Goal: Information Seeking & Learning: Check status

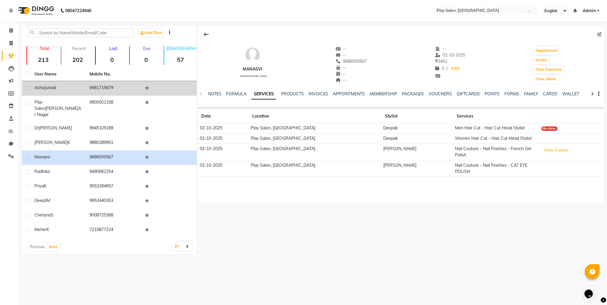
click at [101, 90] on td "9481715679" at bounding box center [113, 88] width 55 height 15
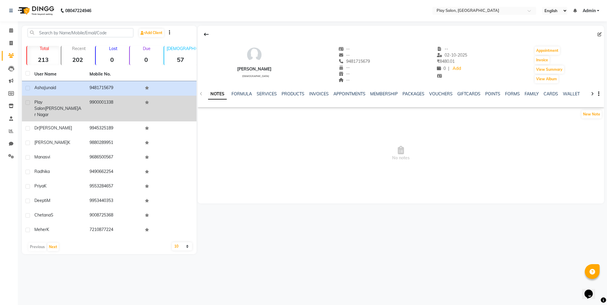
click at [100, 104] on td "9900001338" at bounding box center [113, 109] width 55 height 26
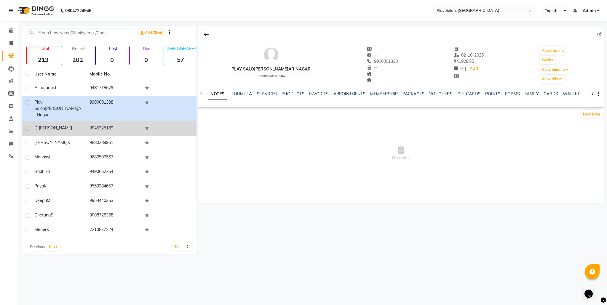
click at [100, 123] on td "9945325189" at bounding box center [113, 129] width 55 height 15
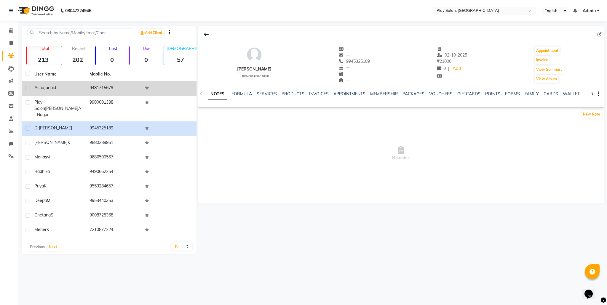
click at [98, 88] on td "9481715679" at bounding box center [113, 88] width 55 height 15
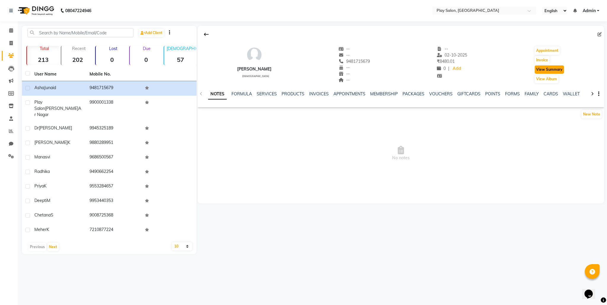
click at [542, 70] on button "View Summary" at bounding box center [549, 69] width 29 height 8
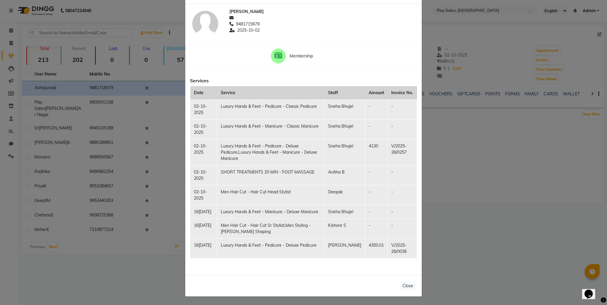
scroll to position [30, 0]
click at [408, 287] on button "Close" at bounding box center [408, 286] width 16 height 9
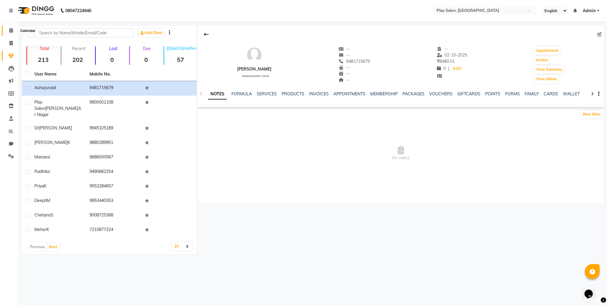
click at [13, 30] on span at bounding box center [11, 30] width 10 height 7
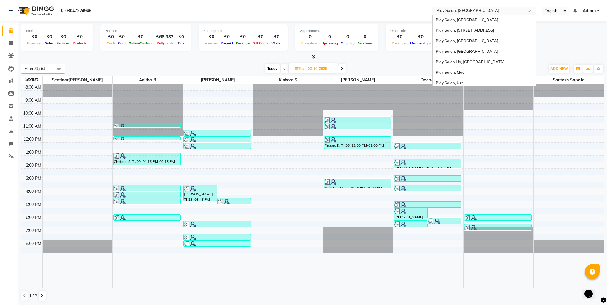
click at [519, 11] on input "text" at bounding box center [478, 11] width 86 height 6
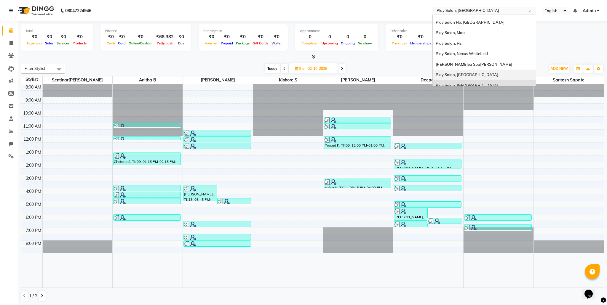
scroll to position [44, 0]
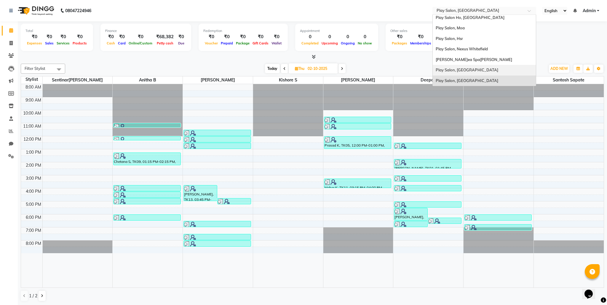
click at [491, 69] on div "Play Salon, [GEOGRAPHIC_DATA]" at bounding box center [484, 70] width 103 height 11
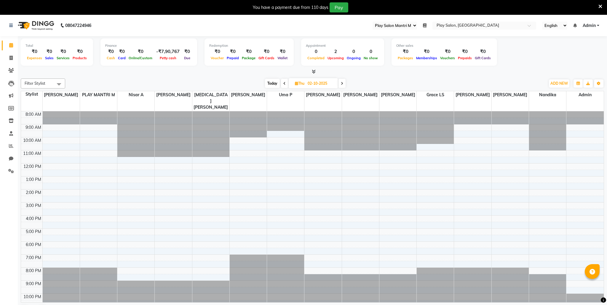
select select "89"
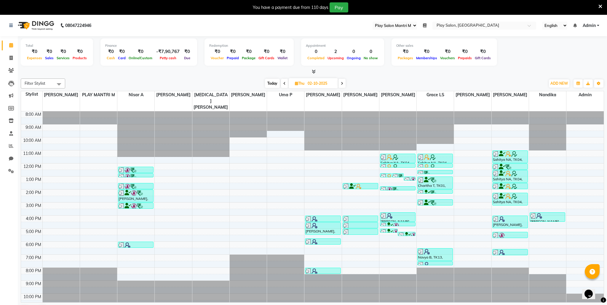
click at [342, 84] on icon at bounding box center [342, 84] width 2 height 4
type input "03-10-2025"
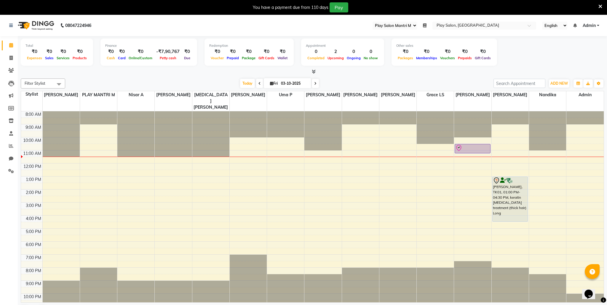
drag, startPoint x: 344, startPoint y: 71, endPoint x: 343, endPoint y: 78, distance: 7.5
click at [344, 71] on div at bounding box center [312, 72] width 583 height 6
